Goal: Contribute content

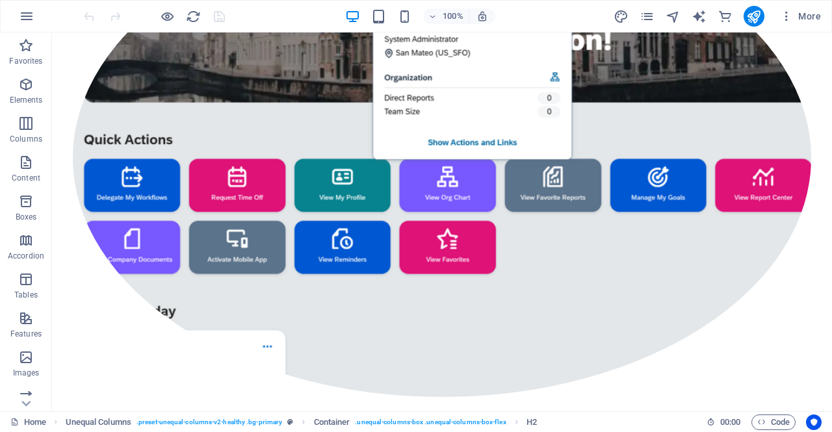
scroll to position [424, 0]
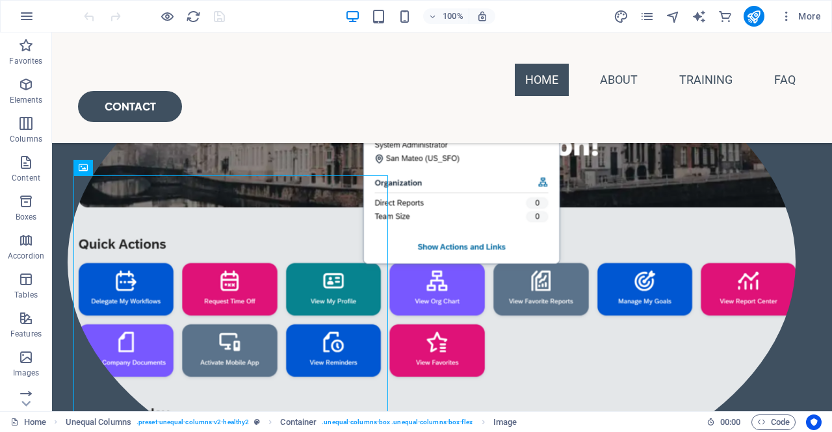
scroll to position [296, 0]
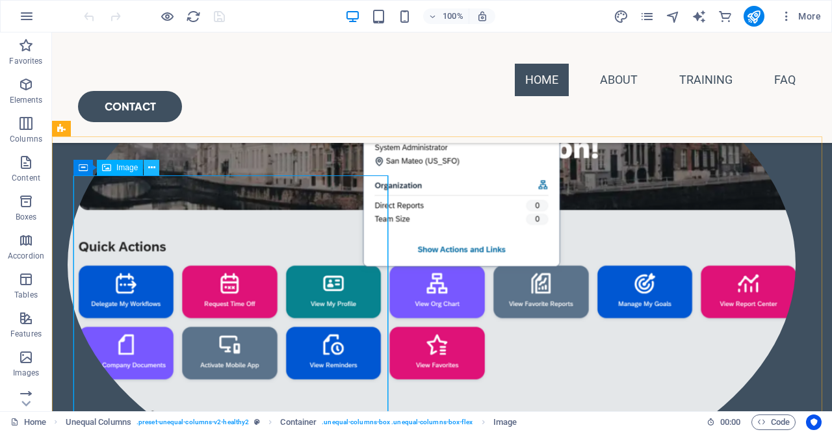
click at [150, 166] on icon at bounding box center [151, 168] width 7 height 14
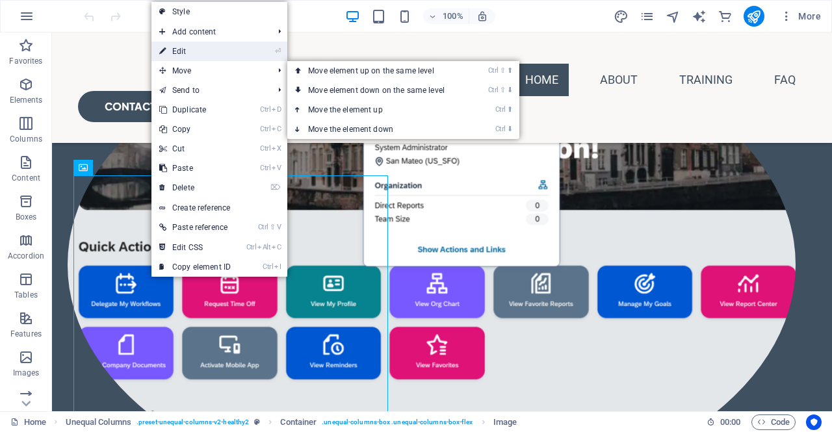
click at [192, 47] on link "⏎ Edit" at bounding box center [194, 51] width 87 height 19
select select "%"
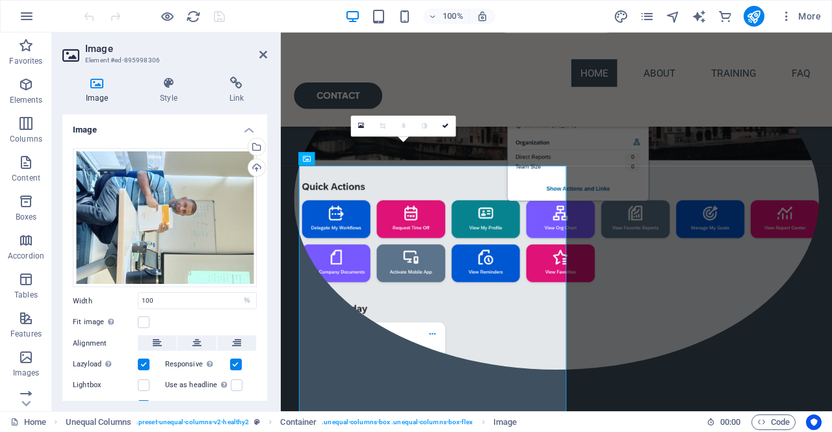
scroll to position [283, 0]
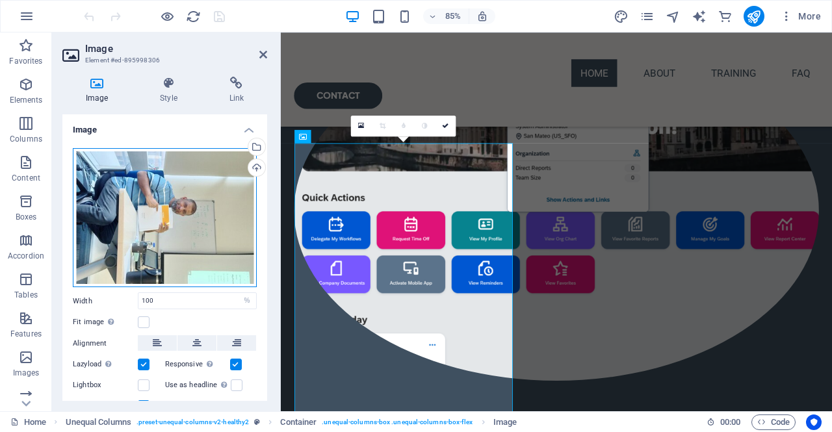
click at [175, 209] on div "Drag files here, click to choose files or select files from Files or our free s…" at bounding box center [165, 218] width 184 height 140
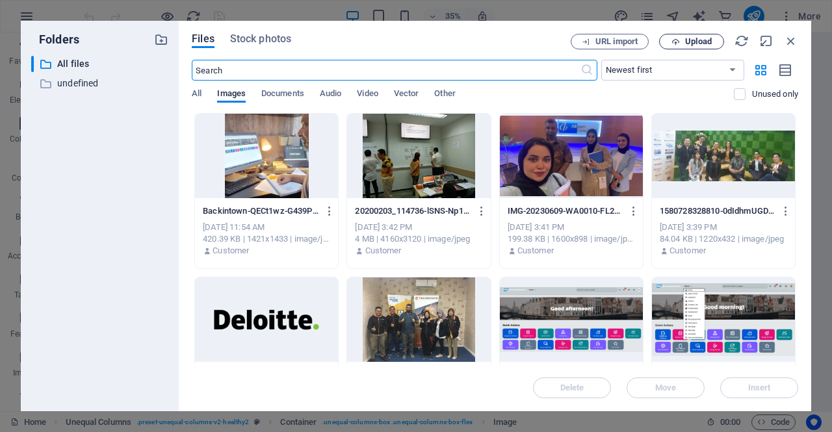
click at [690, 40] on span "Upload" at bounding box center [698, 42] width 27 height 8
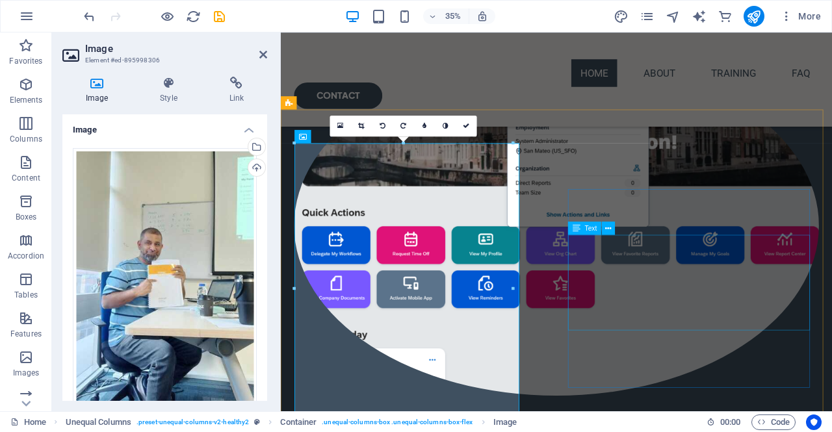
scroll to position [283, 0]
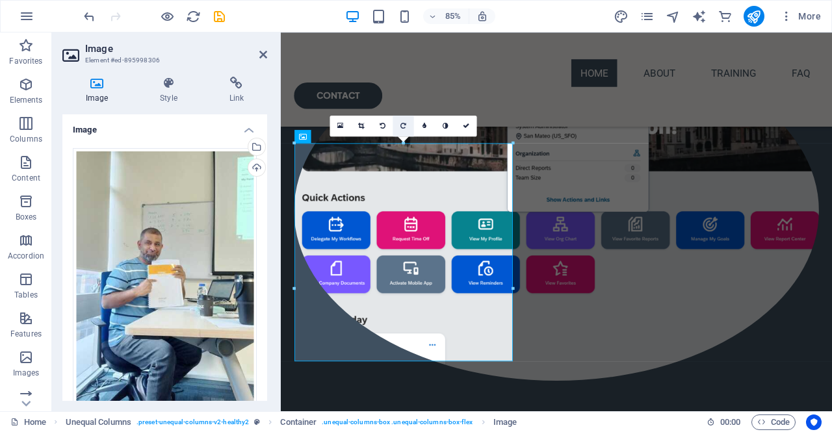
click at [403, 126] on icon at bounding box center [404, 125] width 6 height 6
click at [261, 57] on icon at bounding box center [263, 54] width 8 height 10
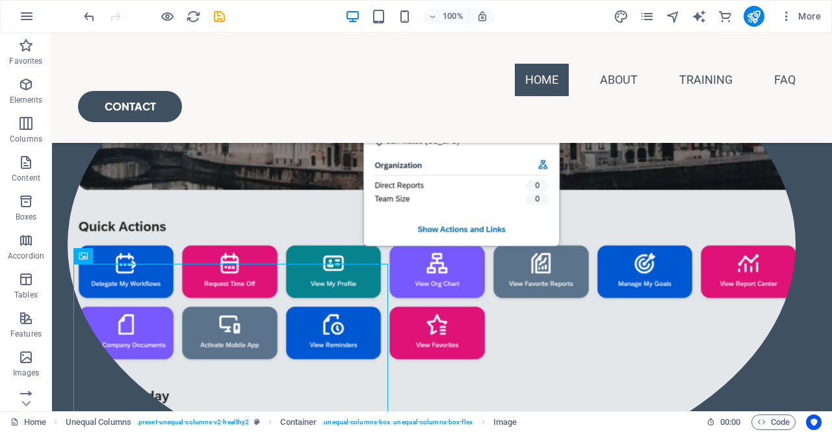
scroll to position [348, 0]
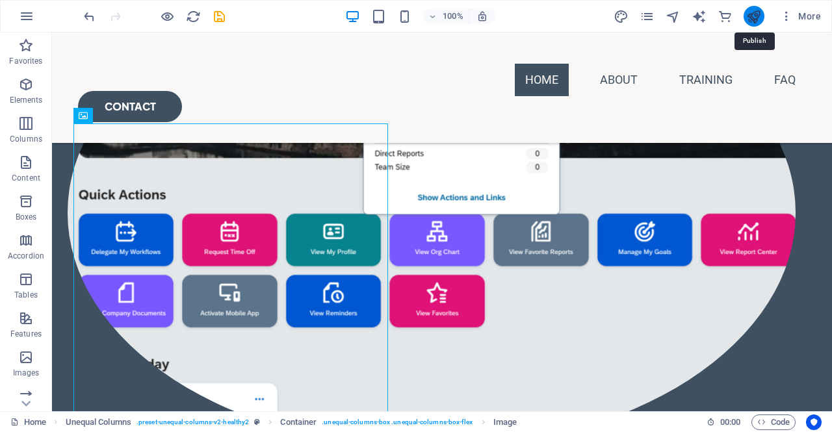
click at [752, 19] on icon "publish" at bounding box center [753, 16] width 15 height 15
